Goal: Information Seeking & Learning: Learn about a topic

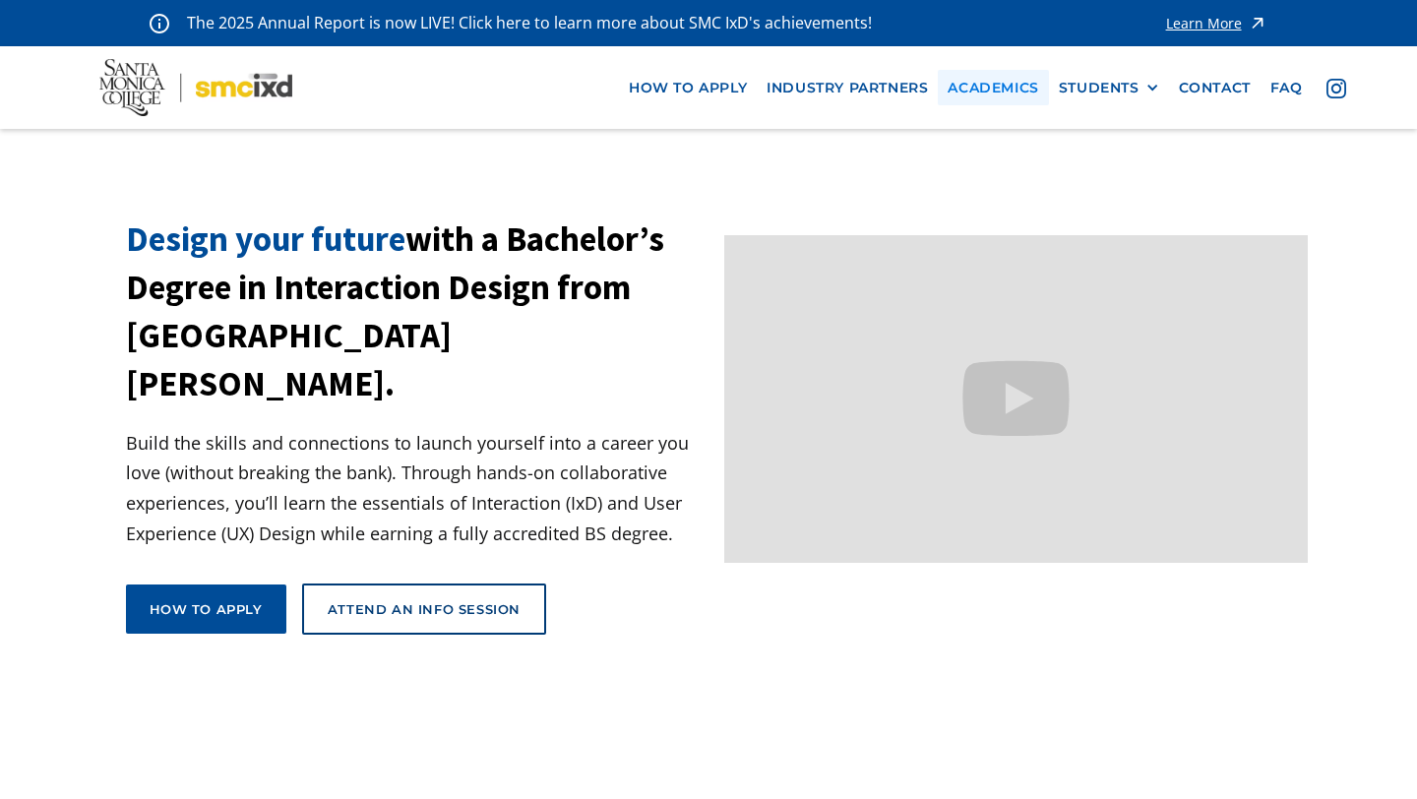
click at [1007, 91] on link "Academics" at bounding box center [993, 88] width 110 height 36
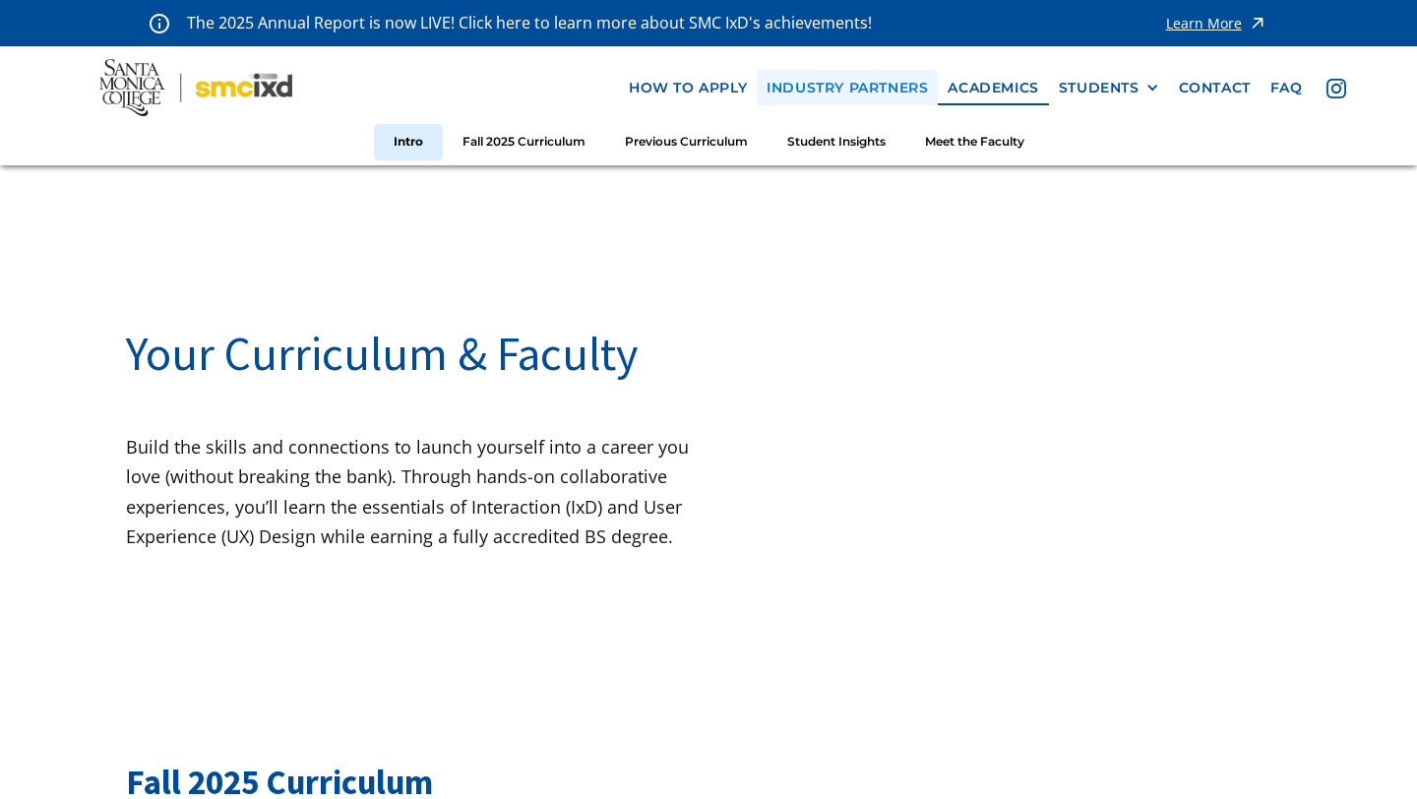
click at [870, 85] on link "industry partners" at bounding box center [847, 88] width 181 height 36
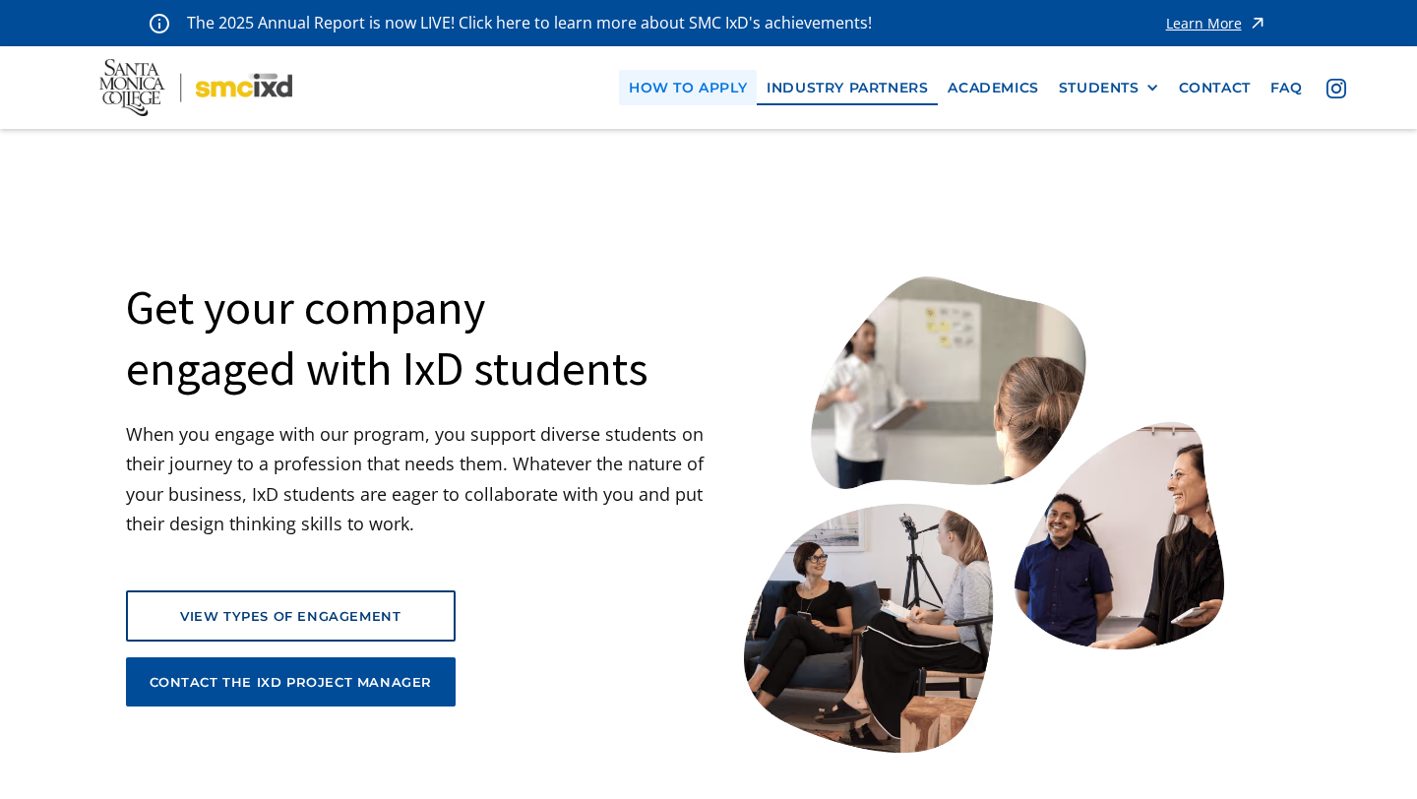
click at [671, 101] on link "how to apply" at bounding box center [688, 88] width 138 height 36
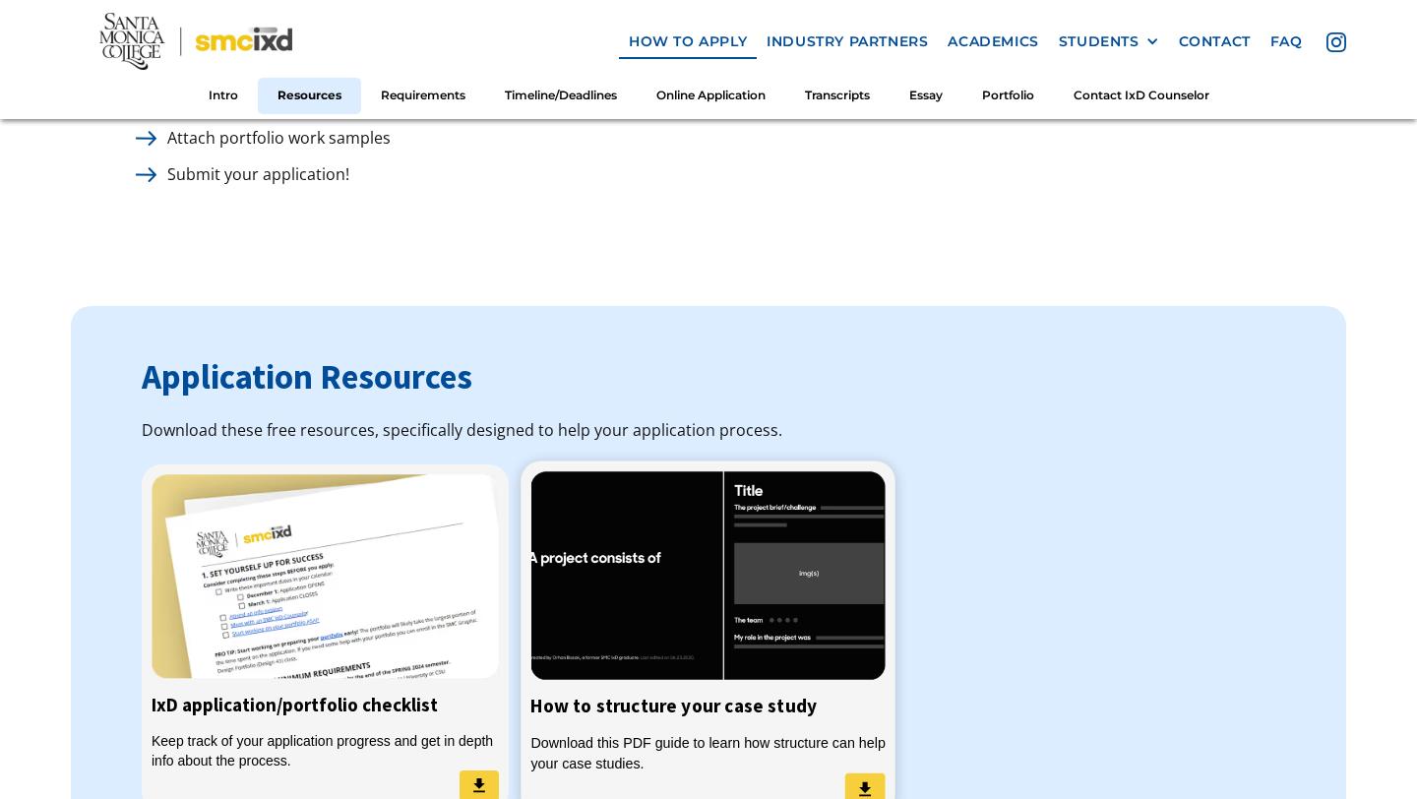
scroll to position [1402, 0]
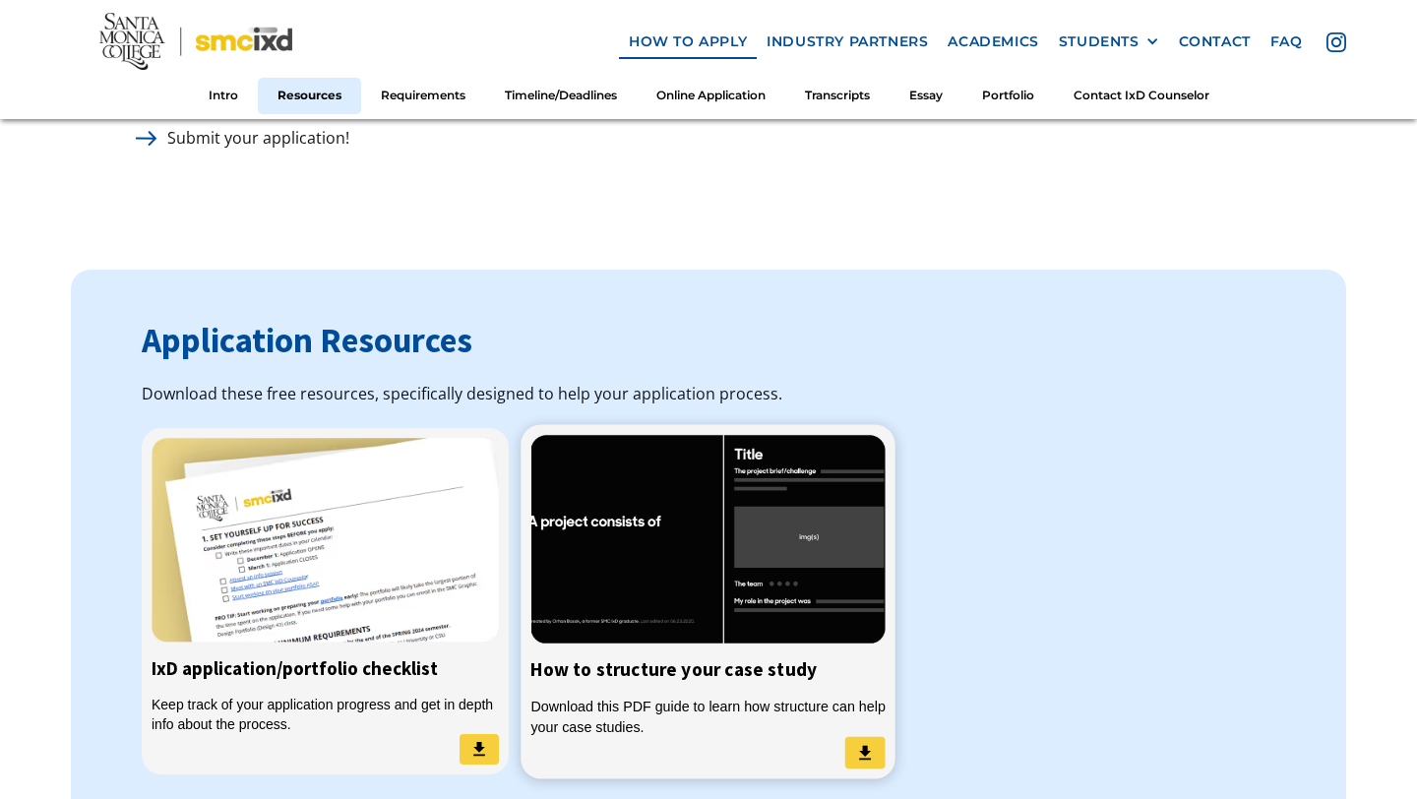
click at [649, 587] on img at bounding box center [708, 539] width 354 height 210
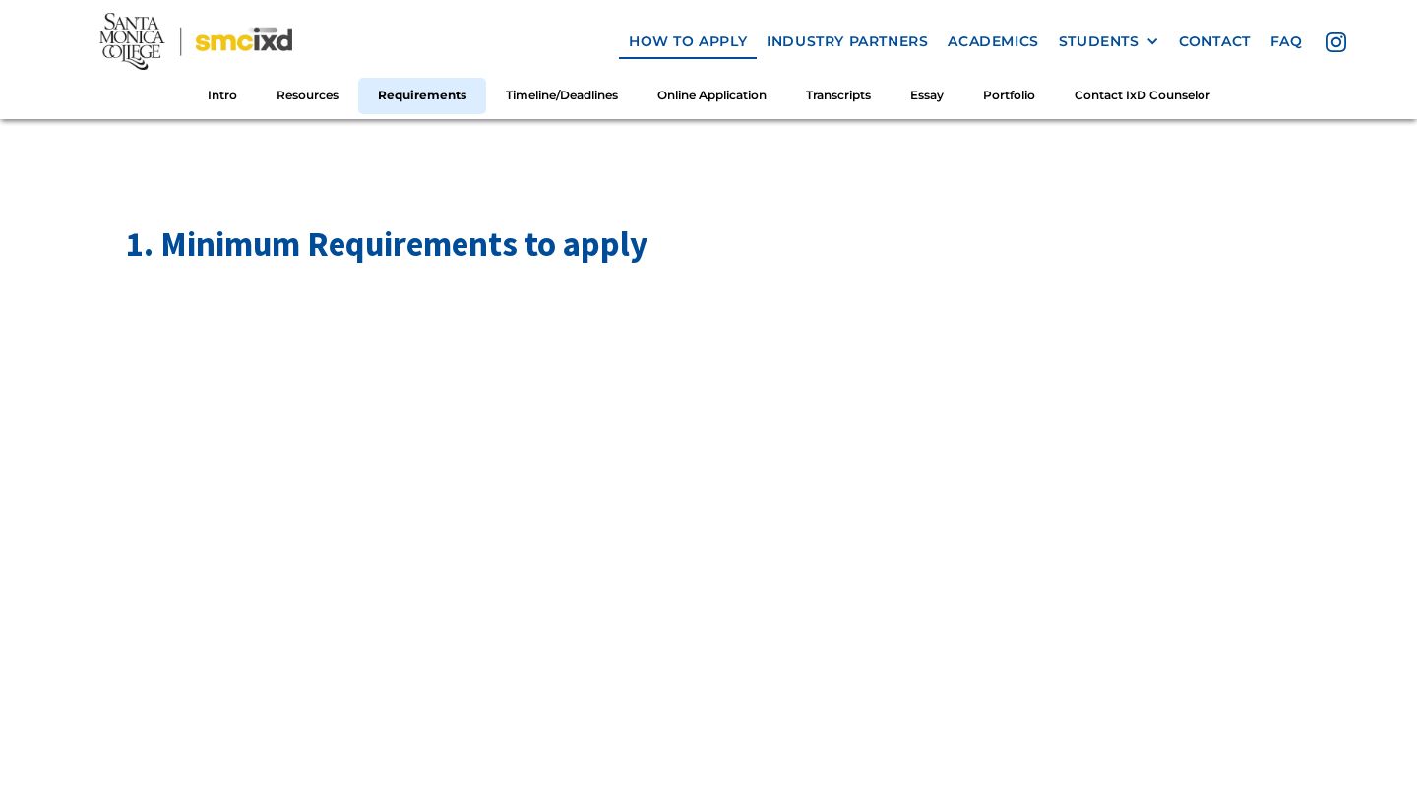
scroll to position [1781, 0]
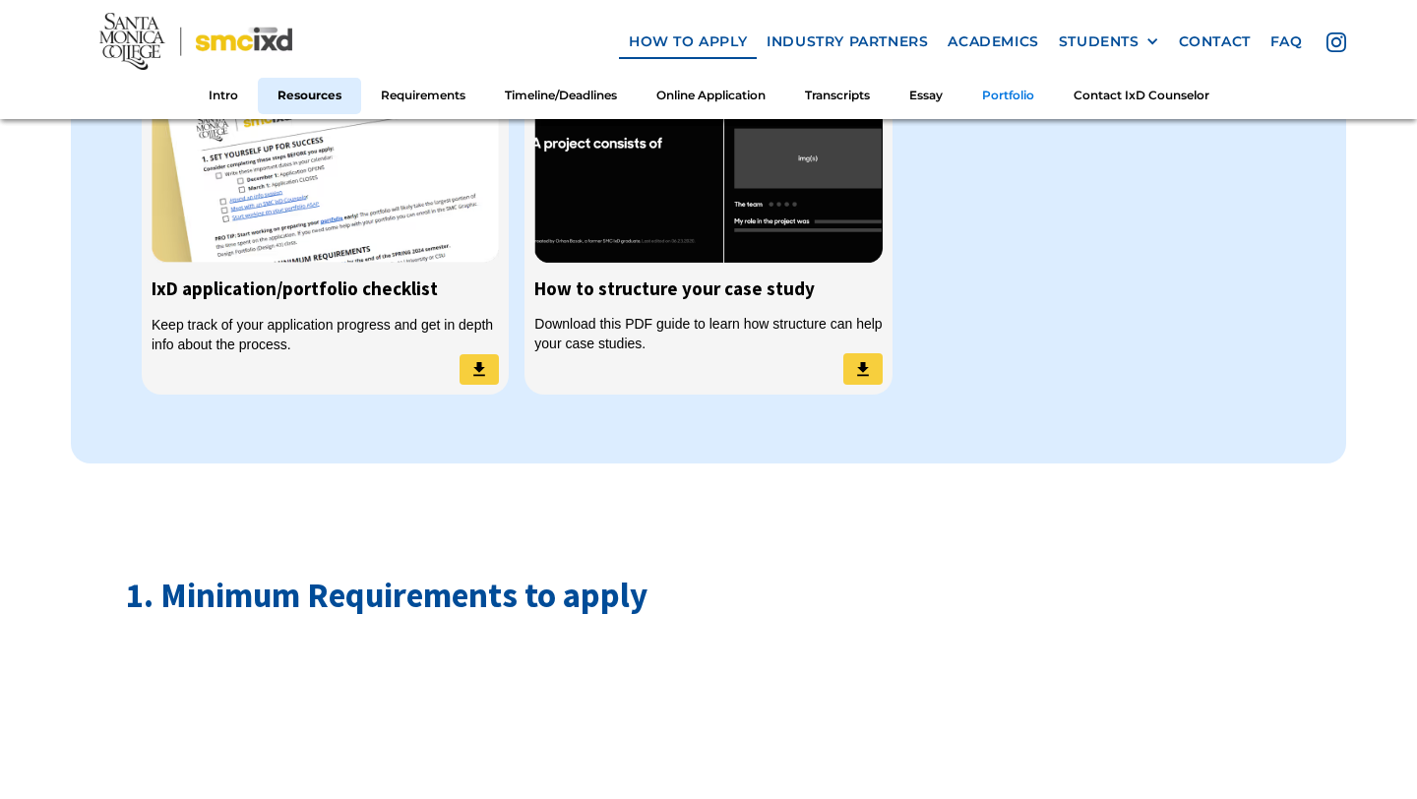
click at [996, 97] on link "Portfolio" at bounding box center [1009, 96] width 92 height 36
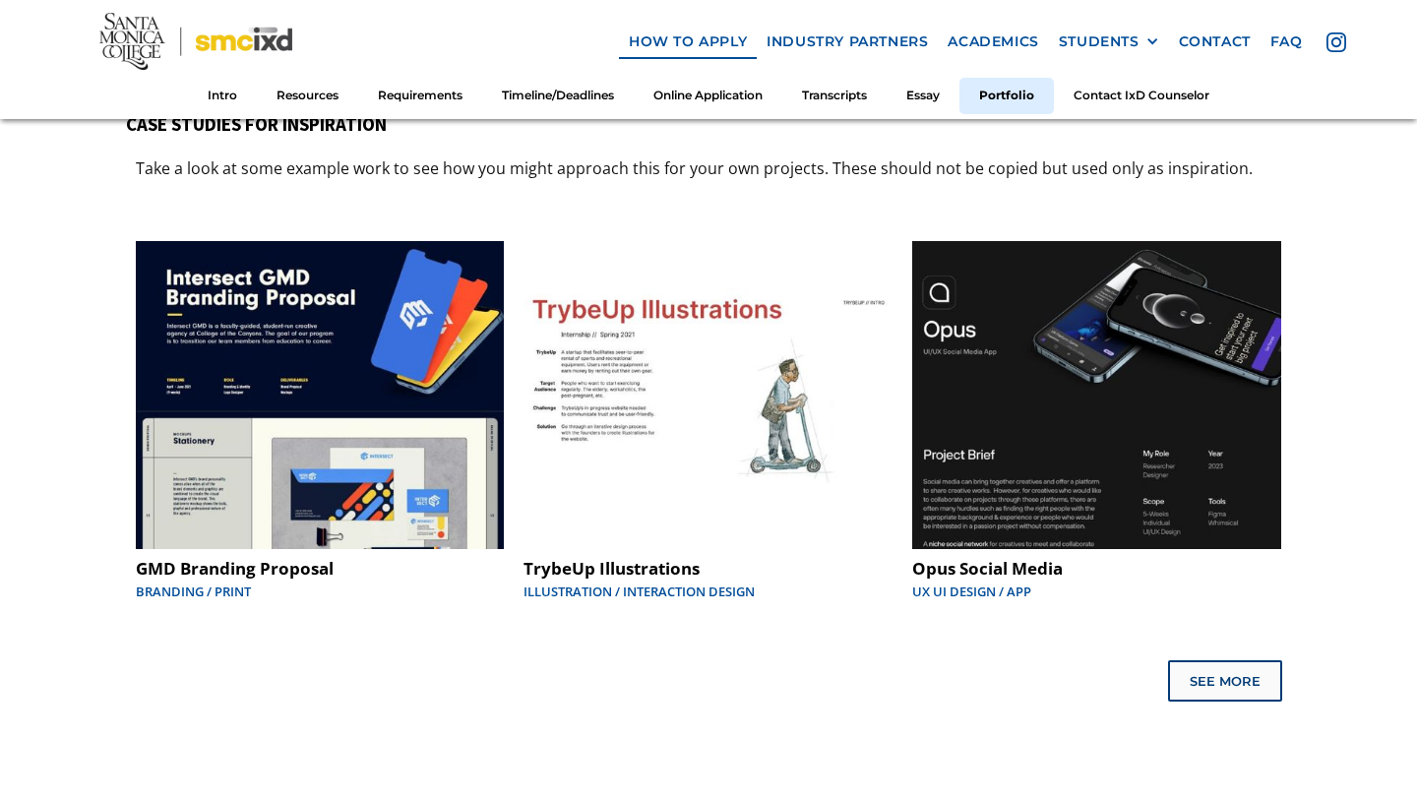
scroll to position [10024, 0]
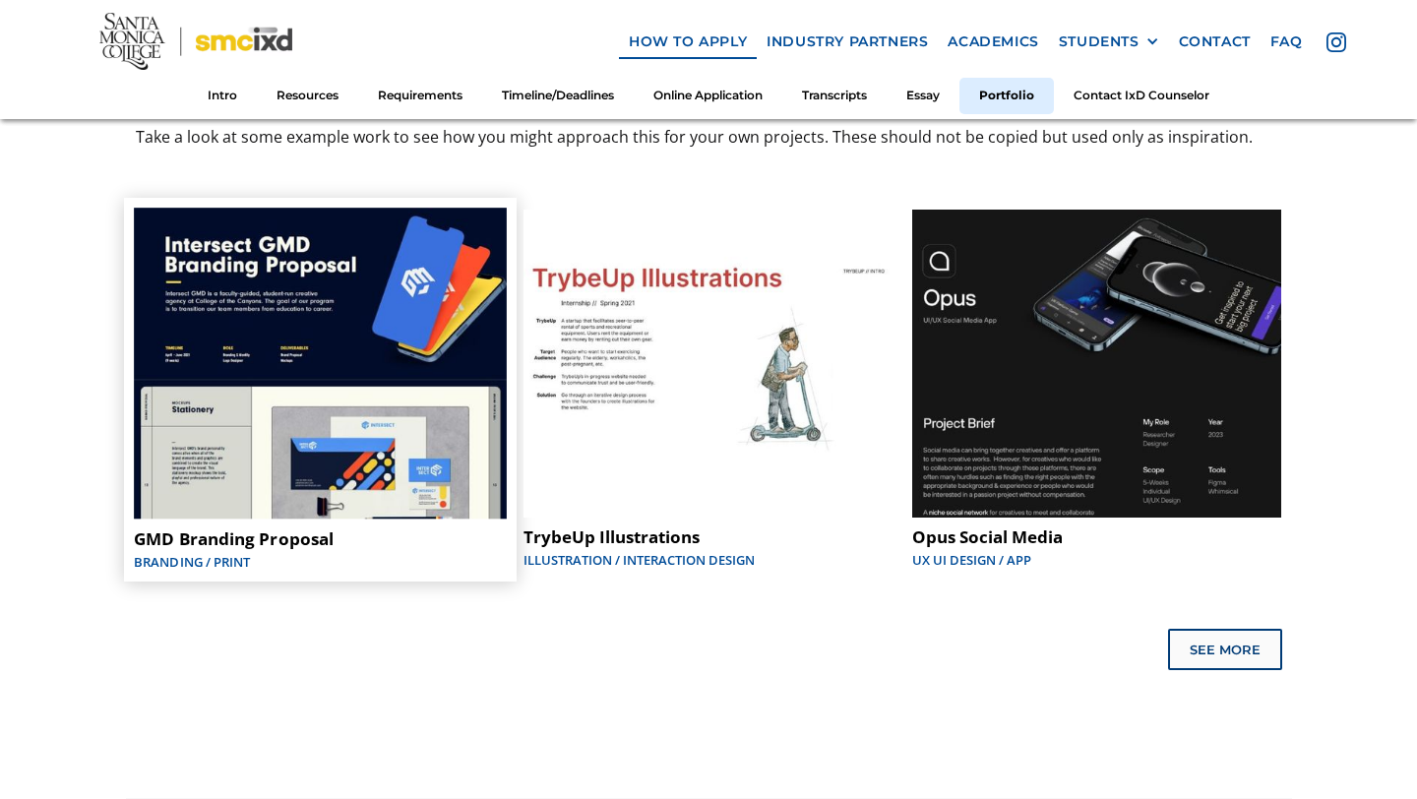
click at [412, 451] on img at bounding box center [320, 363] width 373 height 311
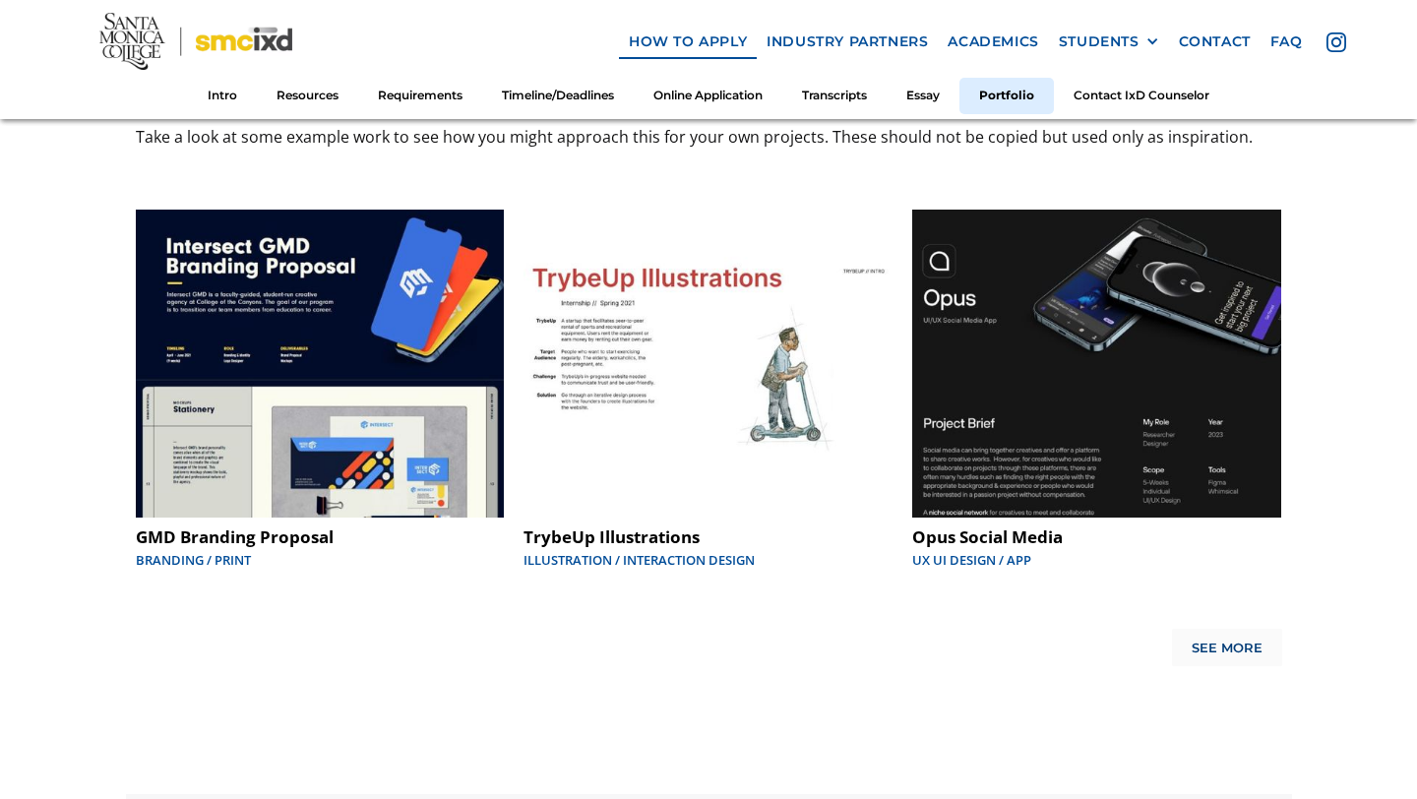
click at [1197, 641] on div "See More" at bounding box center [1227, 649] width 71 height 16
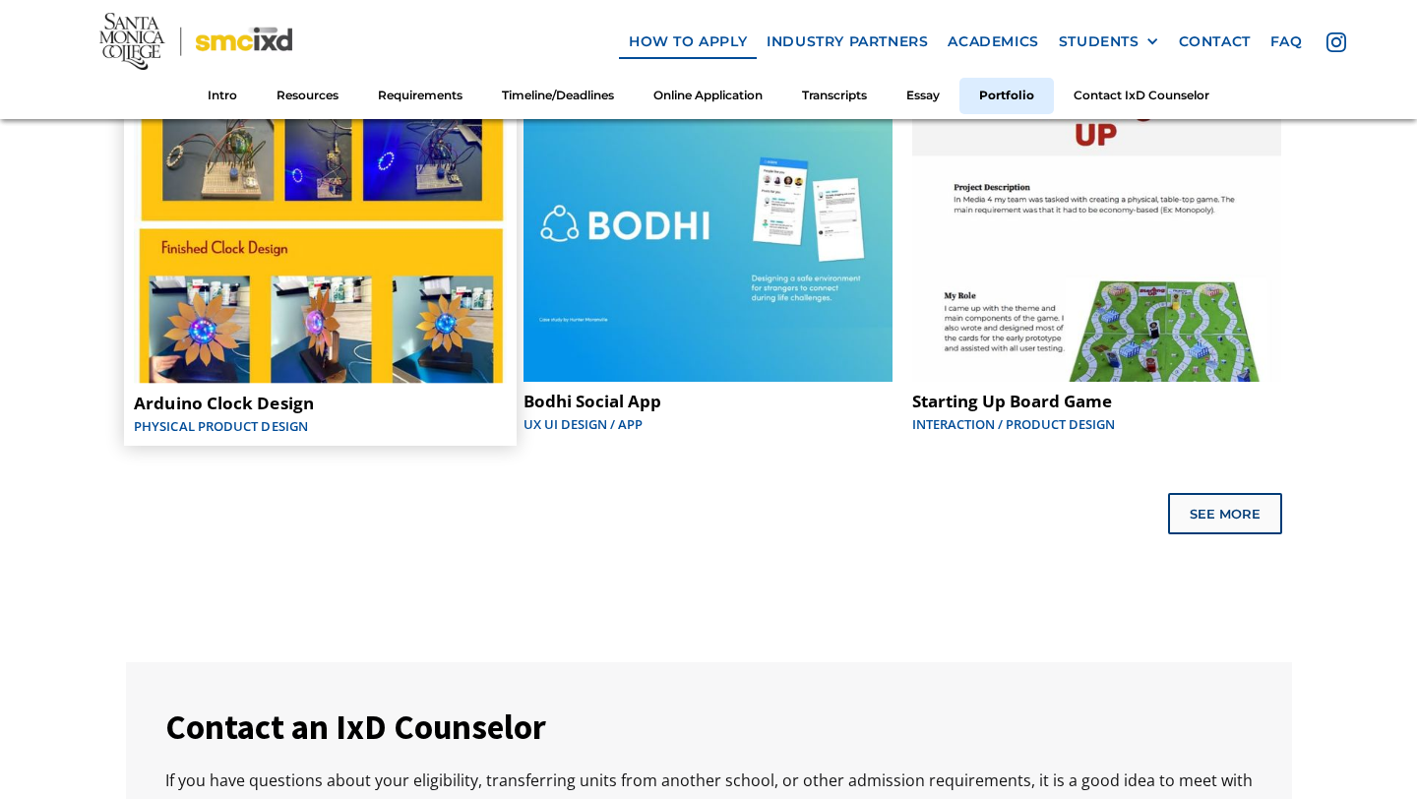
scroll to position [10478, 0]
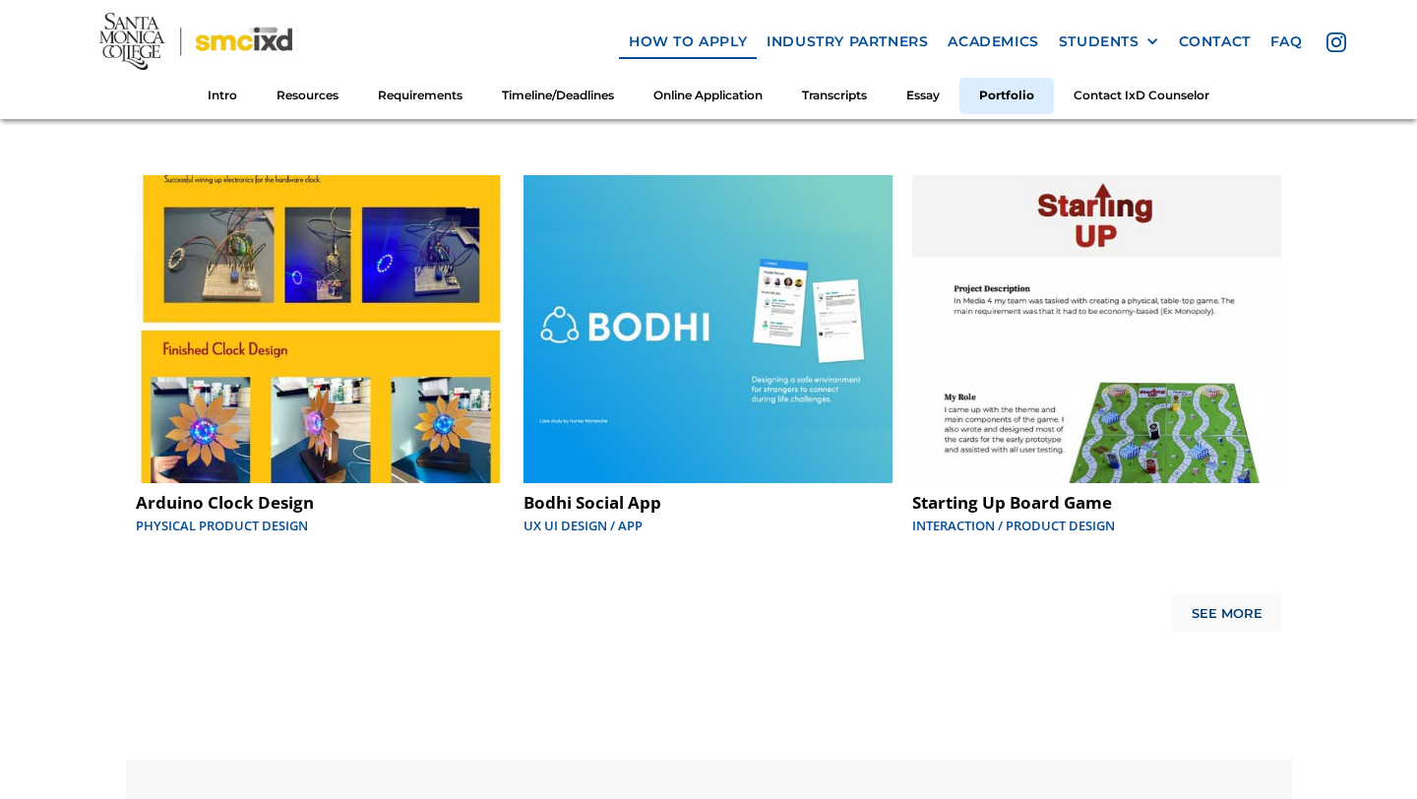
click at [1202, 606] on div "See More" at bounding box center [1227, 614] width 71 height 16
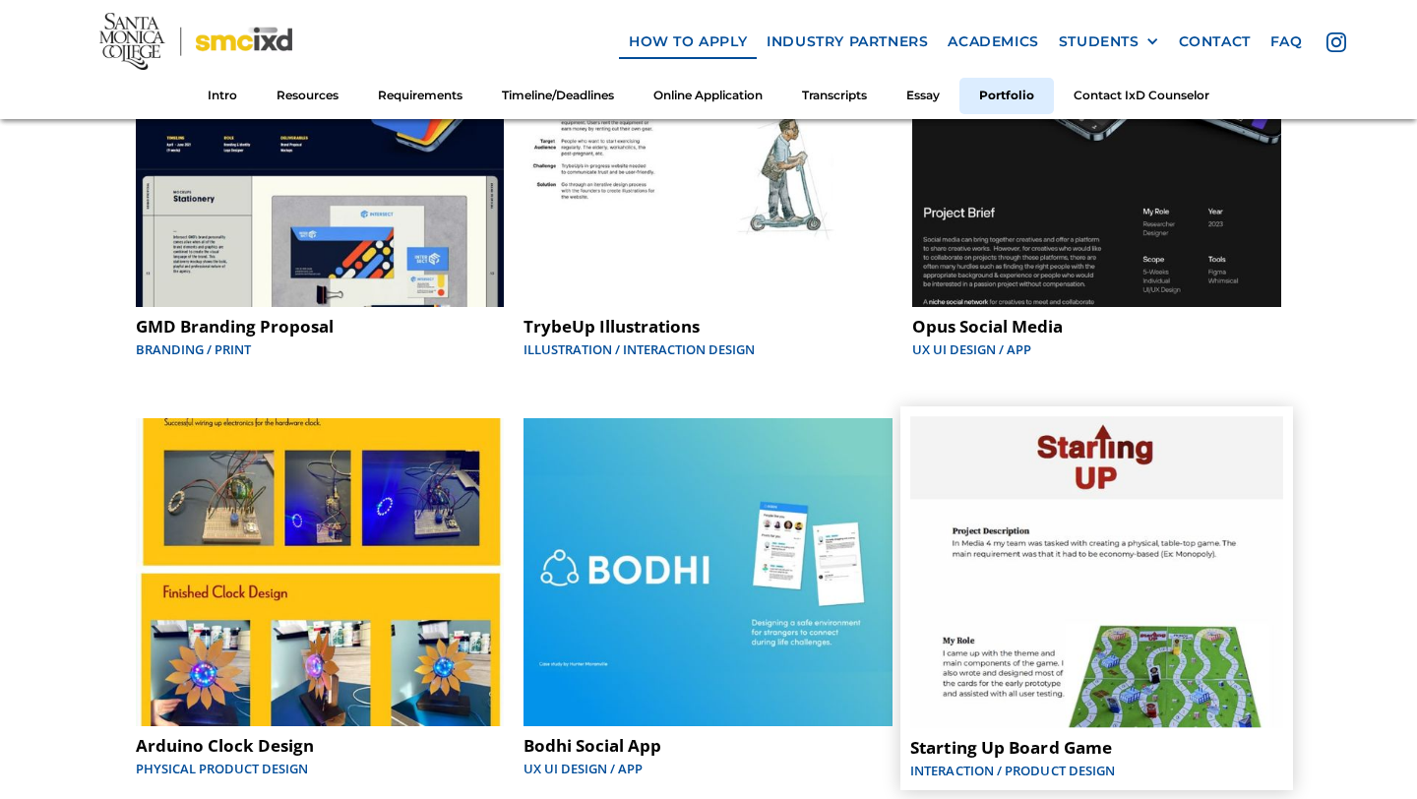
scroll to position [10141, 0]
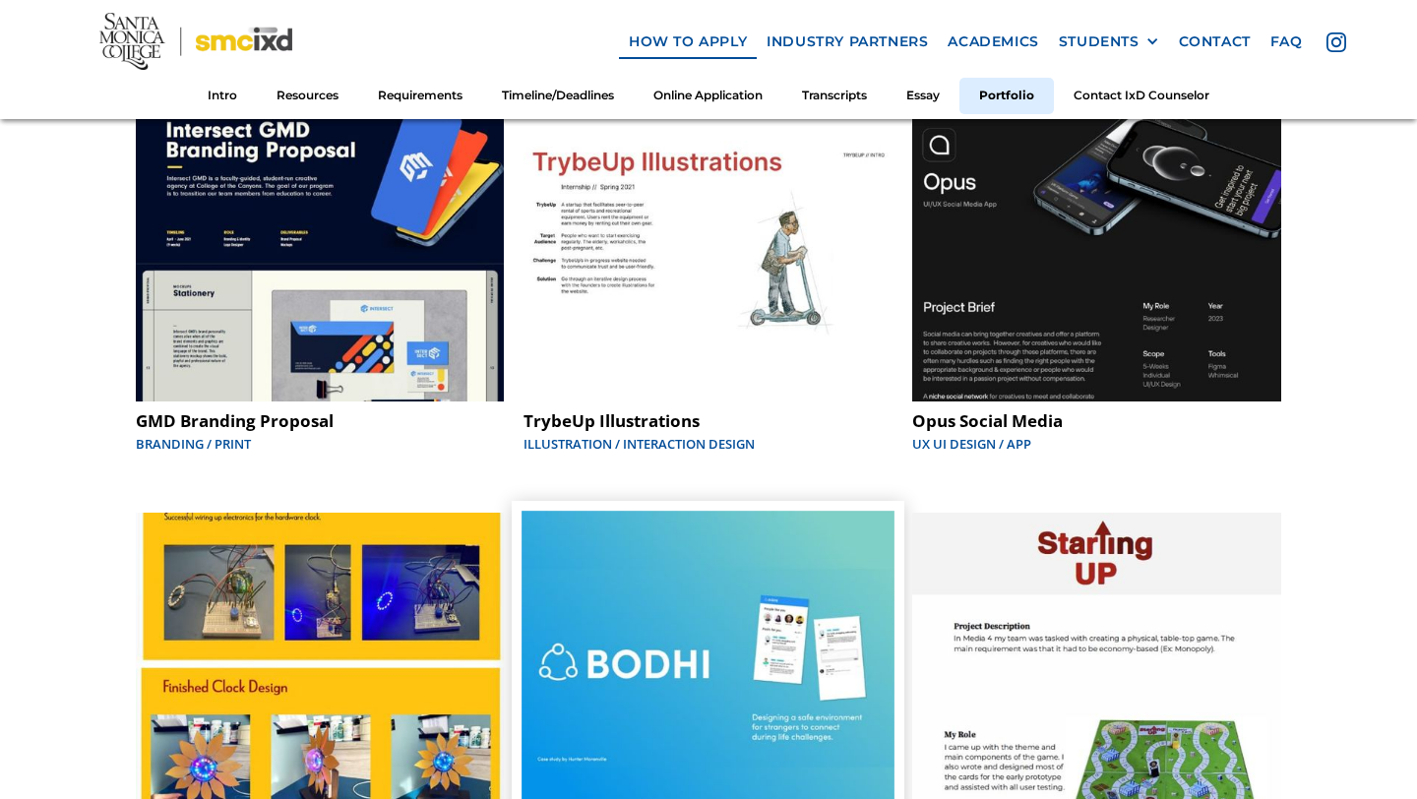
click at [823, 569] on img at bounding box center [709, 666] width 373 height 311
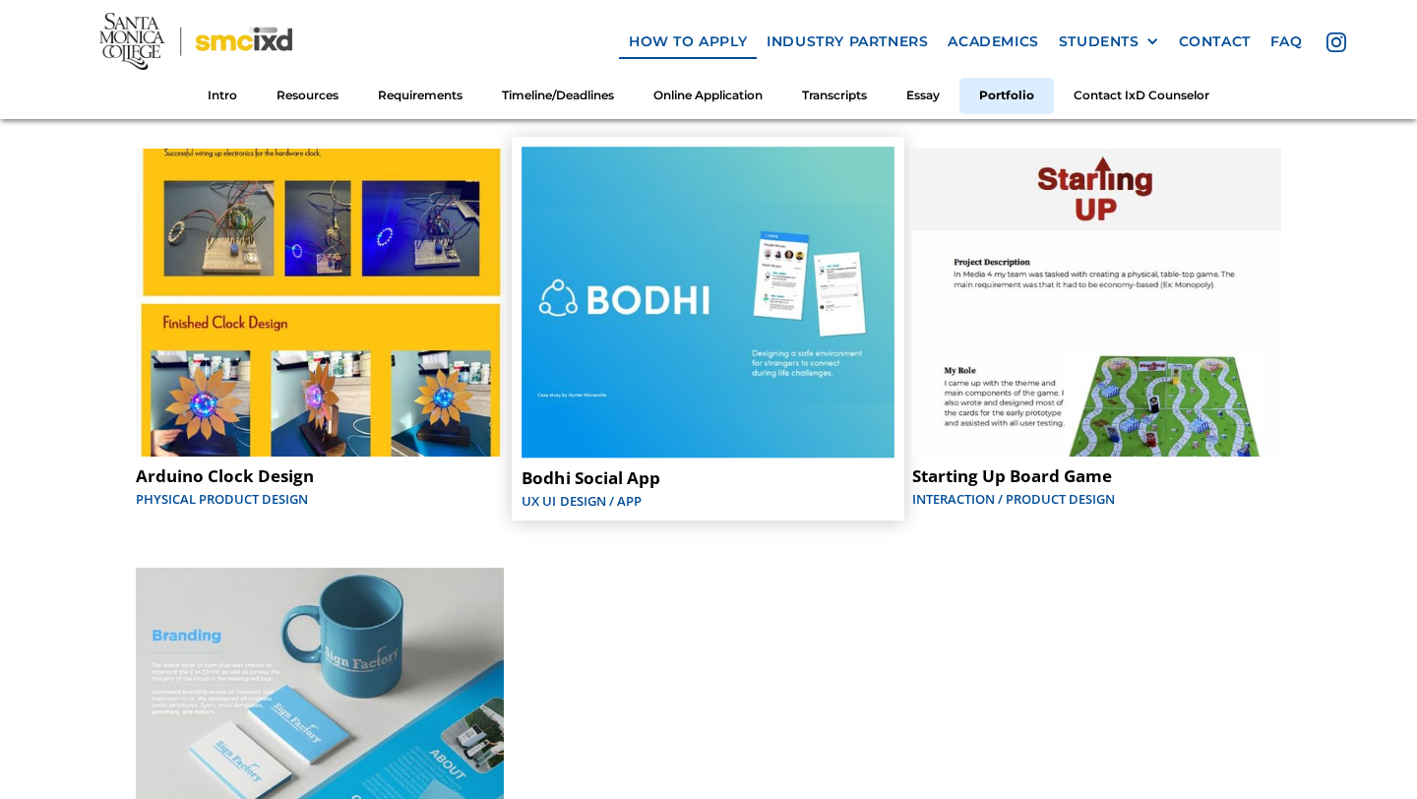
scroll to position [10467, 0]
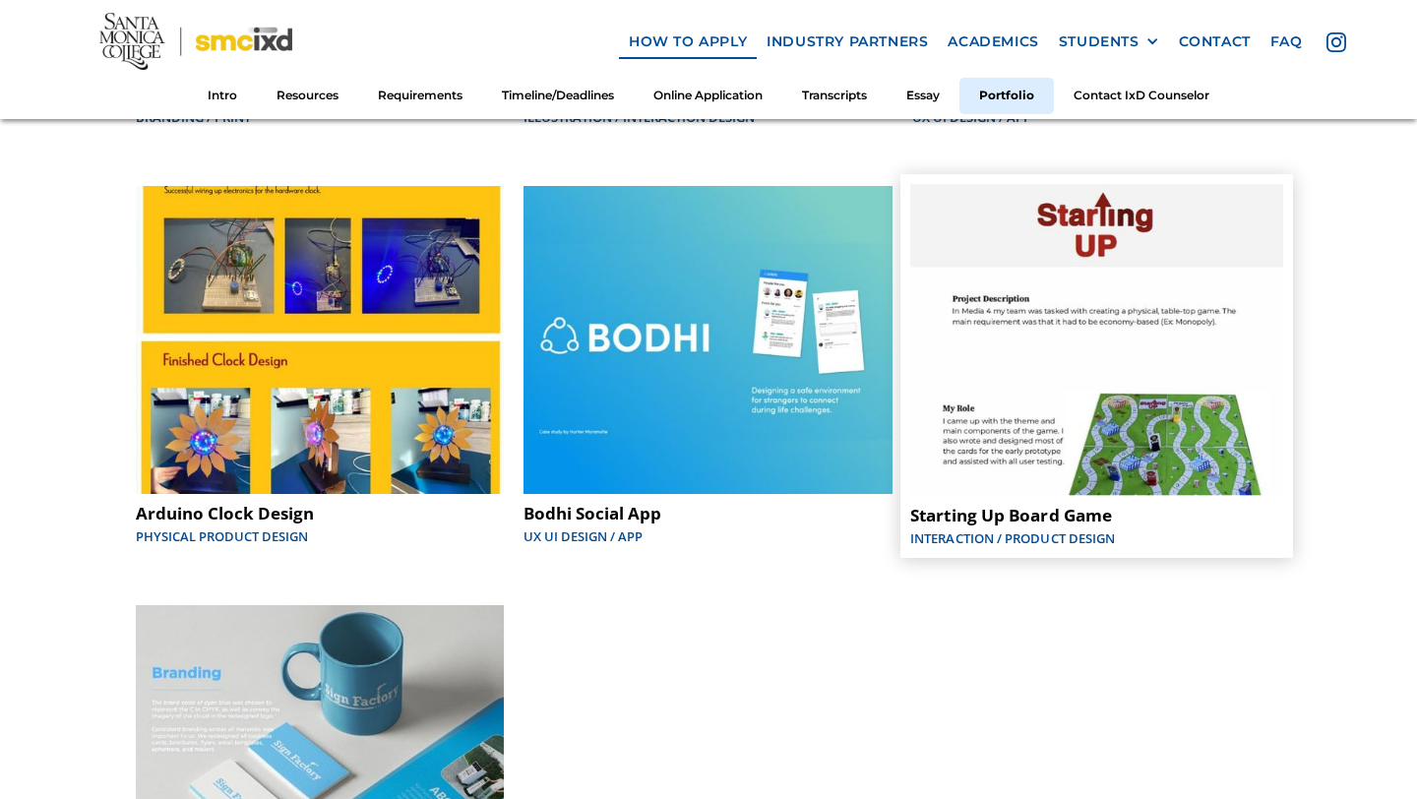
click at [1131, 358] on img at bounding box center [1097, 339] width 373 height 311
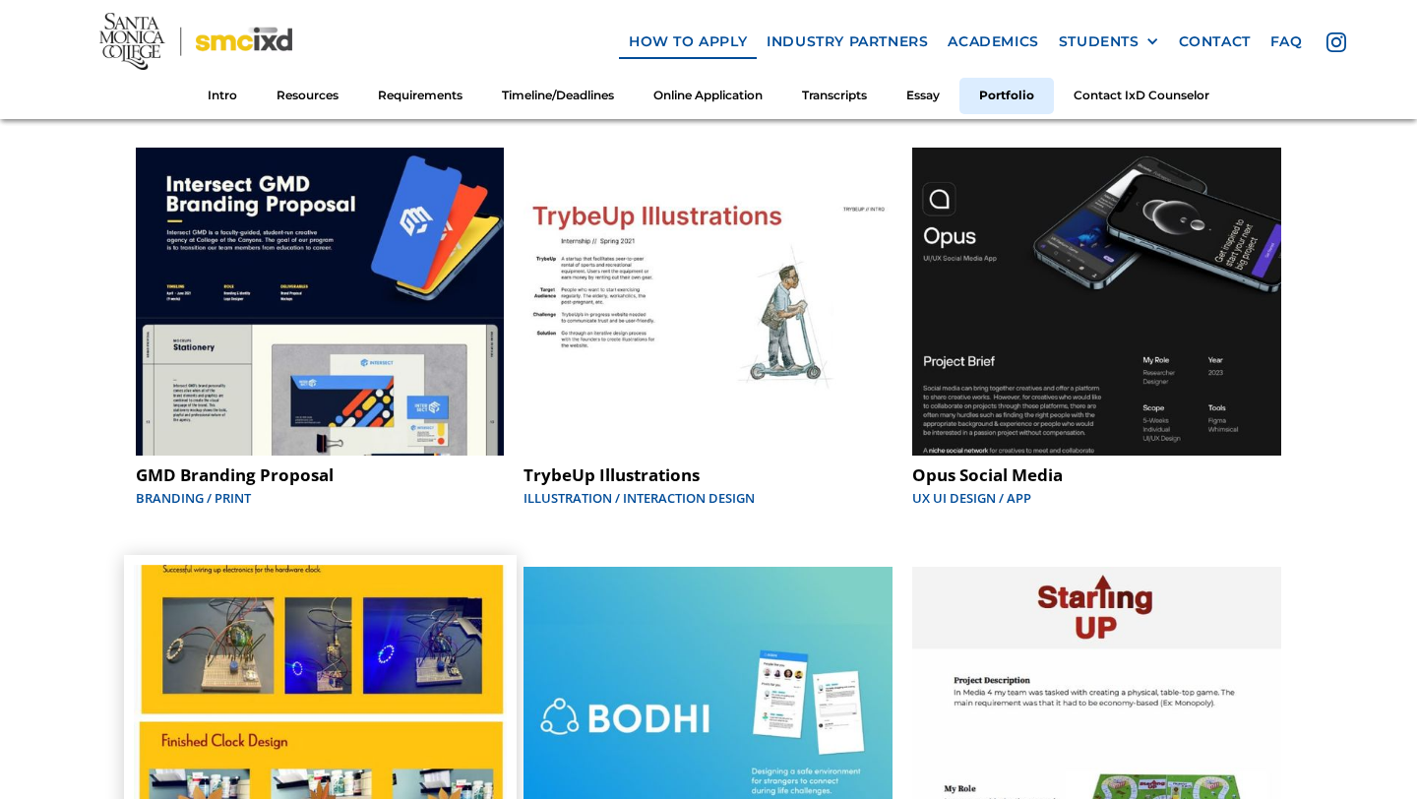
scroll to position [9980, 0]
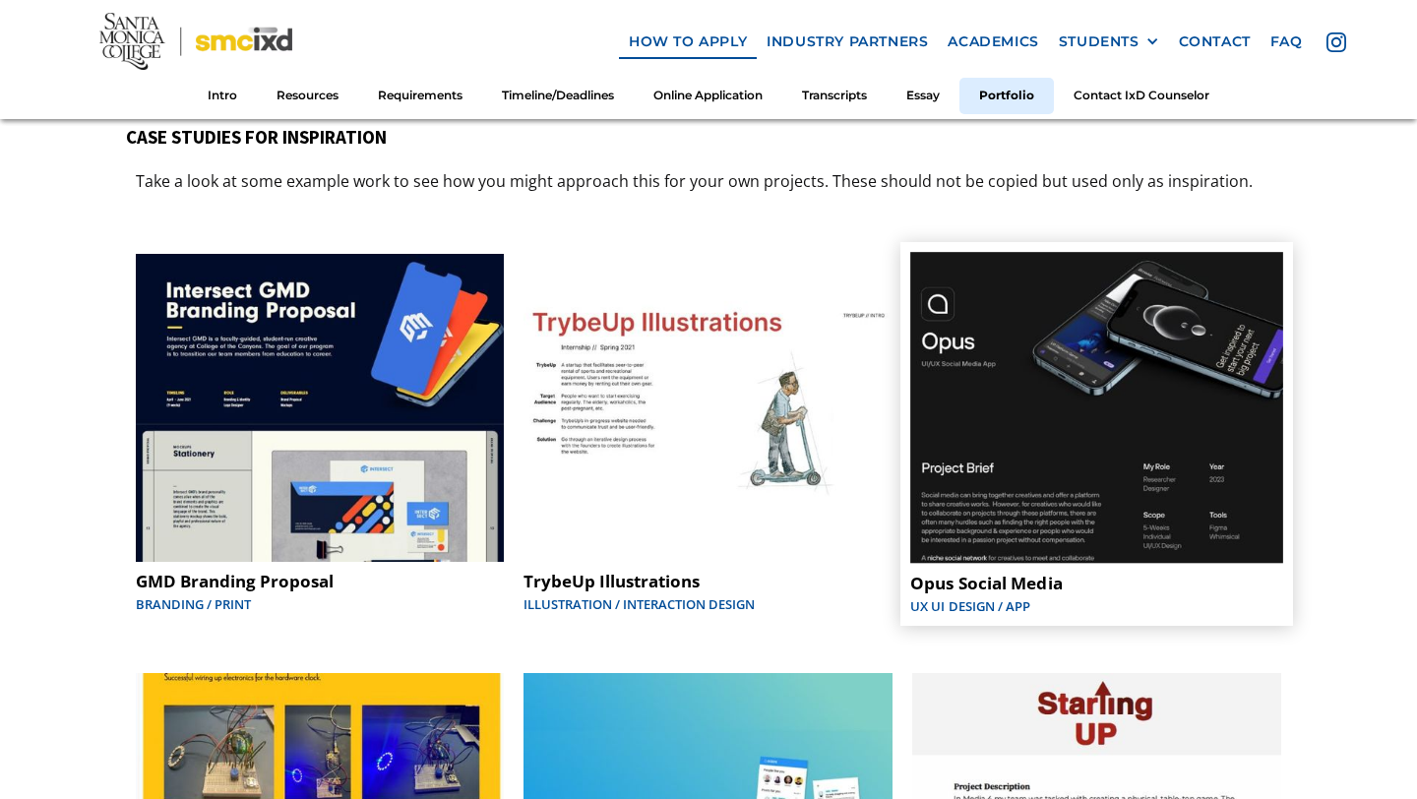
click at [960, 356] on img at bounding box center [1097, 407] width 373 height 311
